Goal: Task Accomplishment & Management: Manage account settings

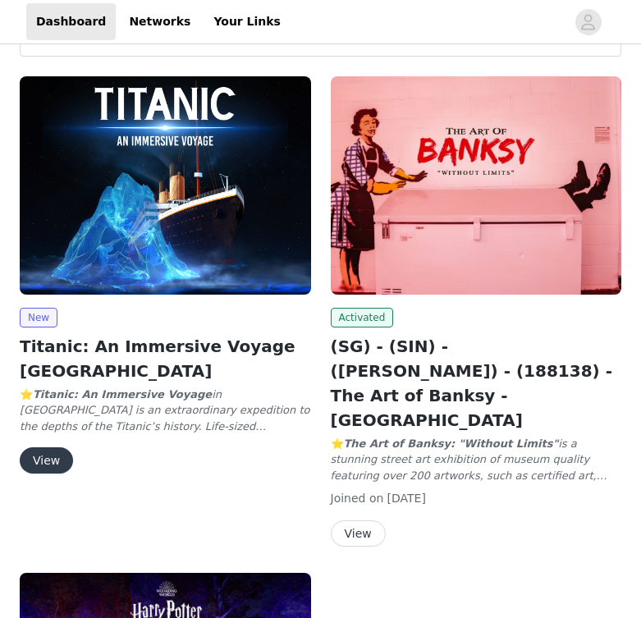
scroll to position [203, 0]
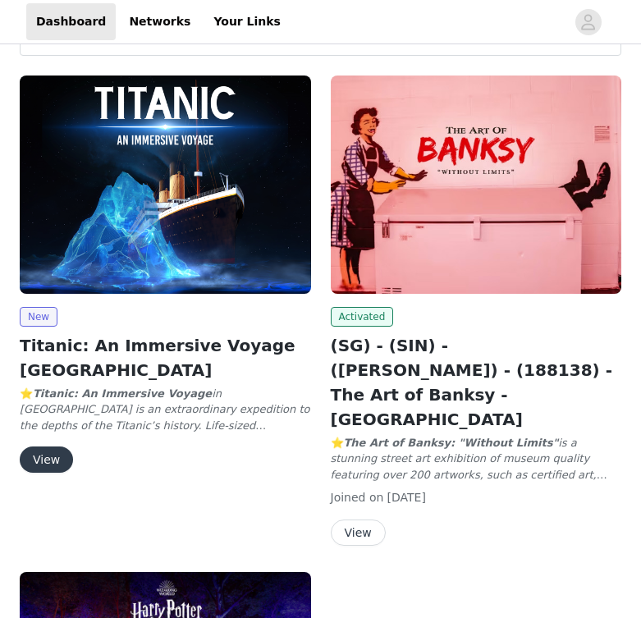
click at [53, 446] on button "View" at bounding box center [46, 459] width 53 height 26
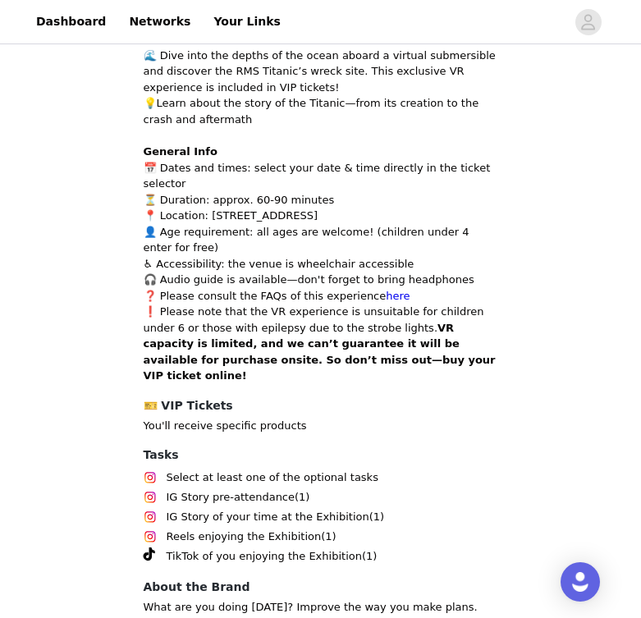
scroll to position [786, 0]
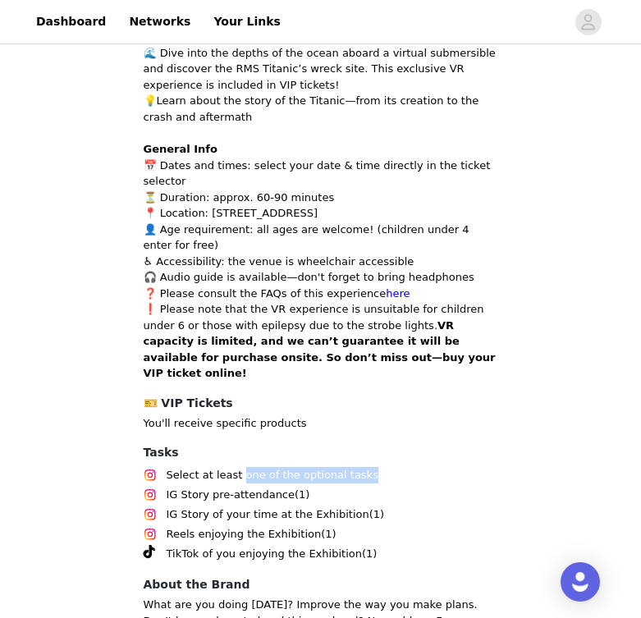
click at [239, 467] on span "Select at least one of the optional tasks" at bounding box center [273, 475] width 212 height 16
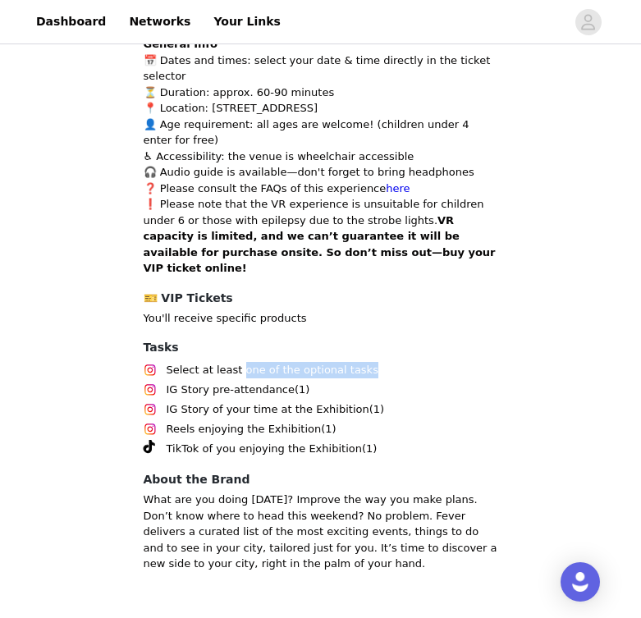
scroll to position [890, 0]
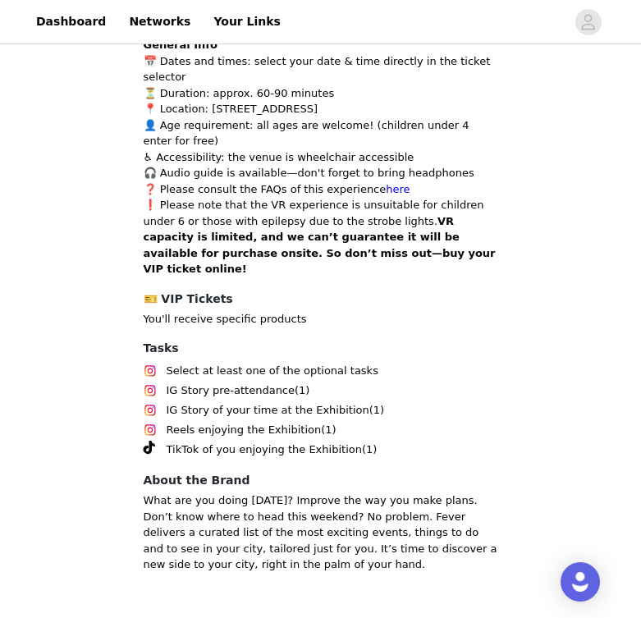
click at [239, 472] on h4 "About the Brand" at bounding box center [321, 480] width 354 height 17
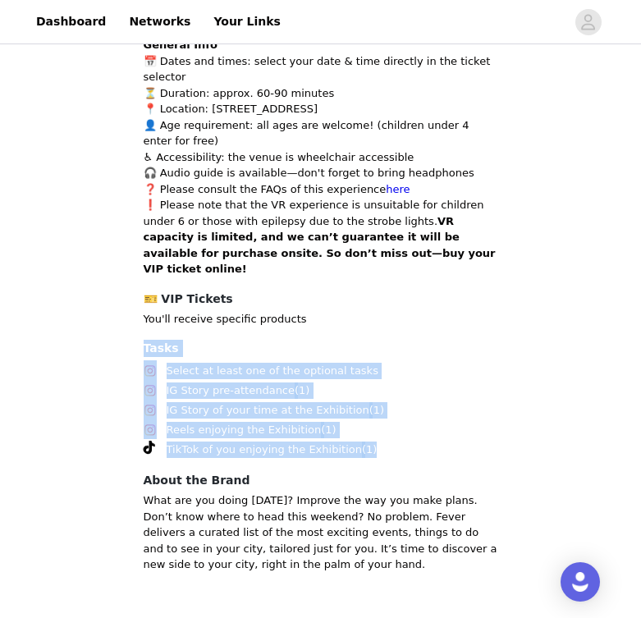
drag, startPoint x: 131, startPoint y: 282, endPoint x: 507, endPoint y: 381, distance: 388.4
click at [507, 381] on section "Back Fever Titanic: An Immersive Voyage Singapore Titanic Immsersive Voyage ⭐ T…" at bounding box center [321, 41] width 394 height 1127
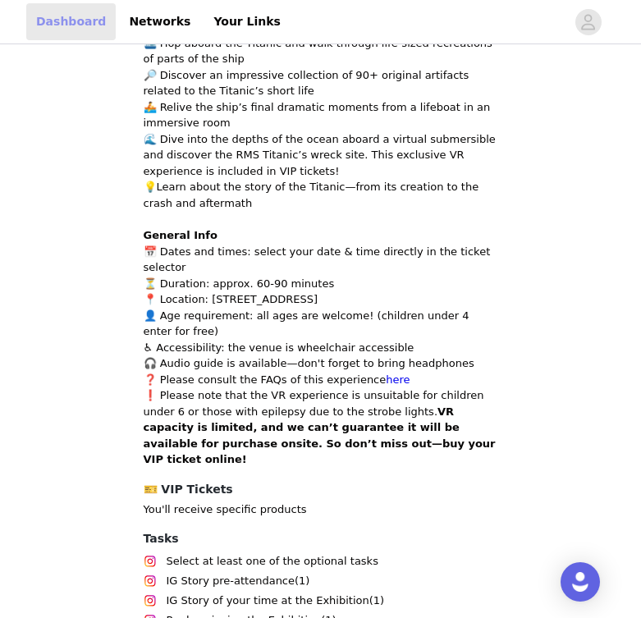
scroll to position [203, 0]
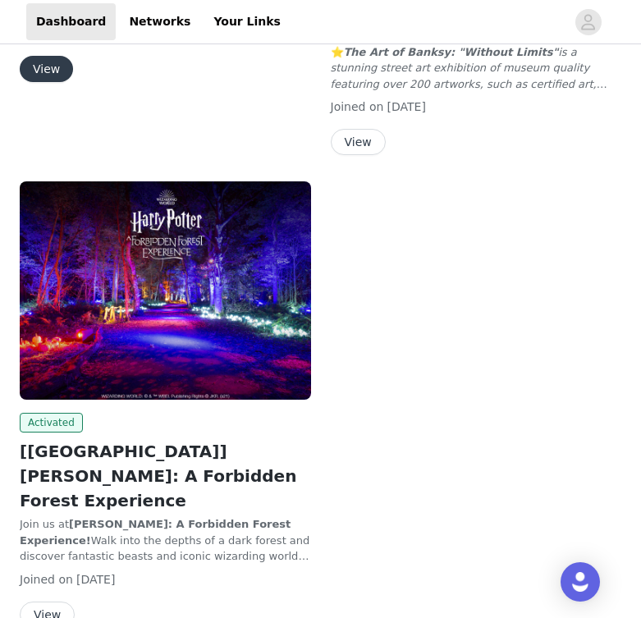
scroll to position [593, 0]
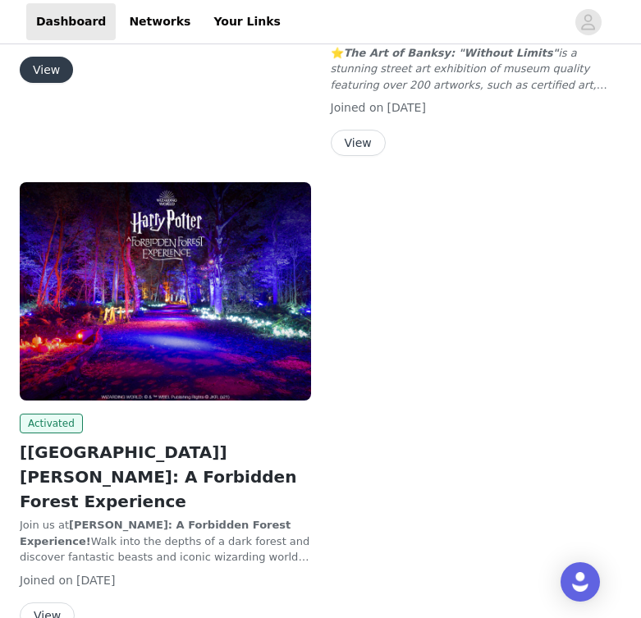
click at [52, 602] on button "View" at bounding box center [47, 615] width 55 height 26
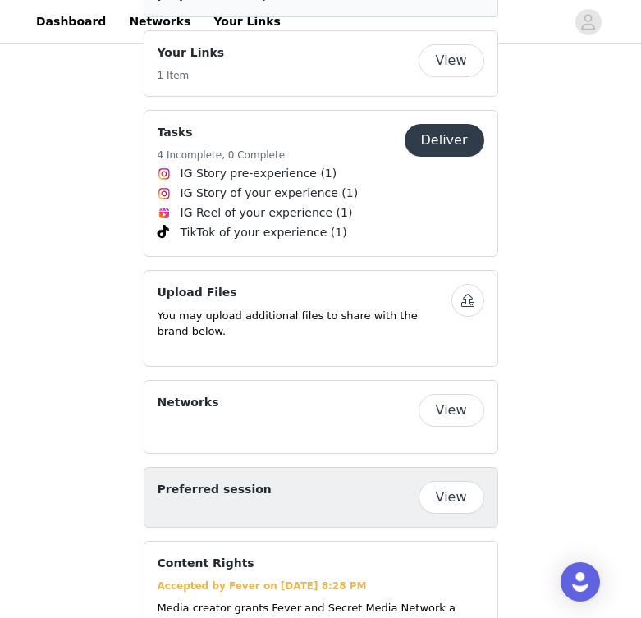
scroll to position [1003, 0]
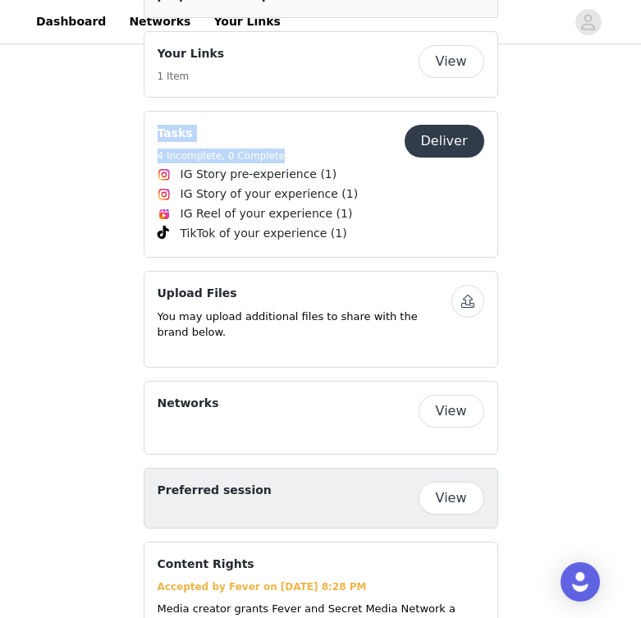
drag, startPoint x: 153, startPoint y: 125, endPoint x: 293, endPoint y: 144, distance: 140.8
click at [293, 144] on div "Tasks 4 Incomplete, 0 Complete Deliver IG Story pre-experience (1) IG Story of …" at bounding box center [321, 184] width 354 height 147
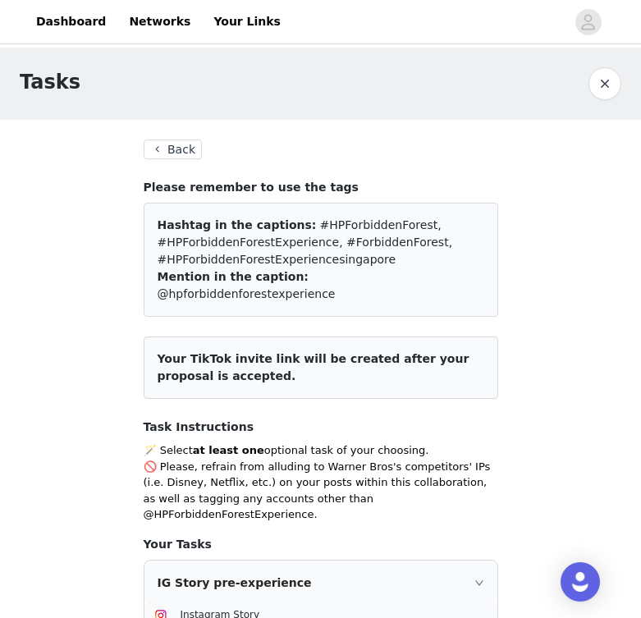
click at [167, 144] on button "Back" at bounding box center [173, 149] width 59 height 20
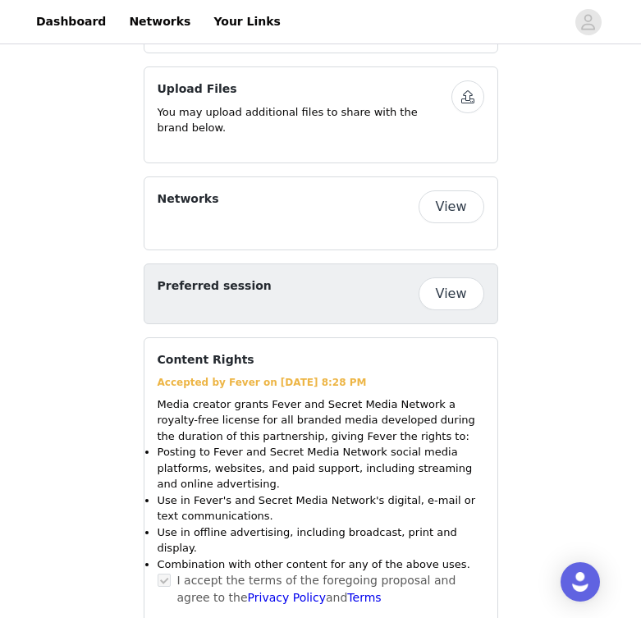
scroll to position [1210, 0]
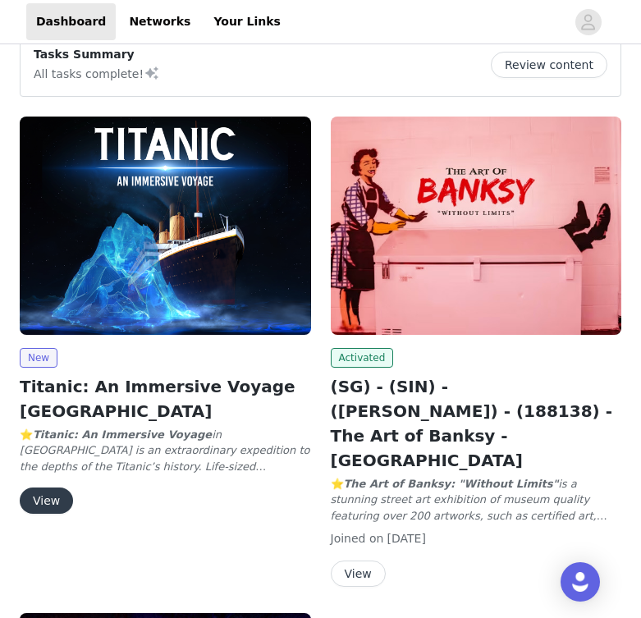
scroll to position [162, 0]
click at [355, 560] on button "View" at bounding box center [358, 573] width 55 height 26
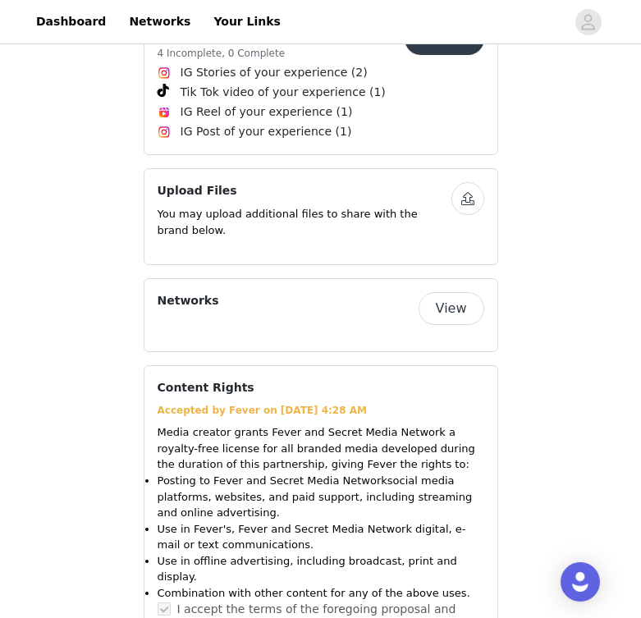
scroll to position [1293, 0]
